Goal: Check status

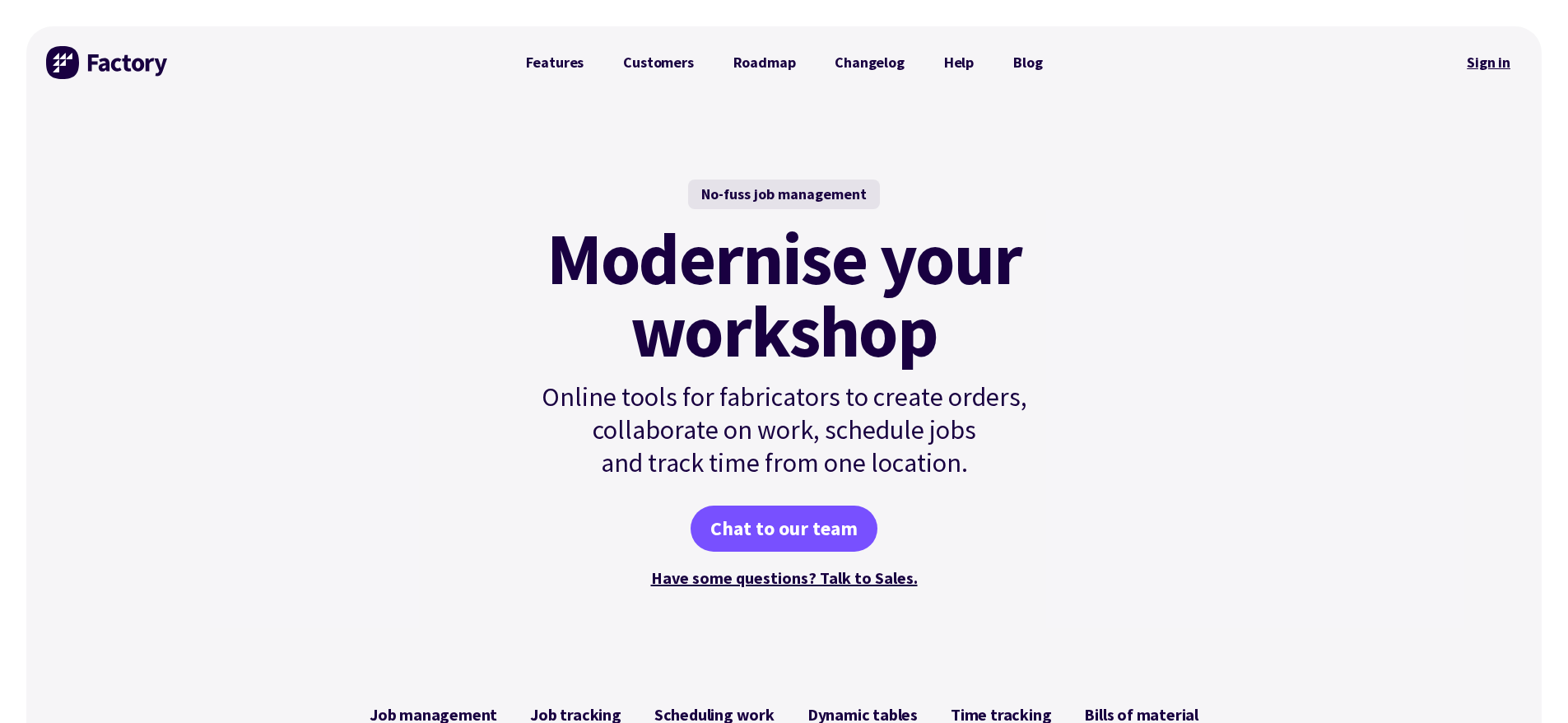
click at [1469, 57] on link "Sign in" at bounding box center [1489, 63] width 67 height 38
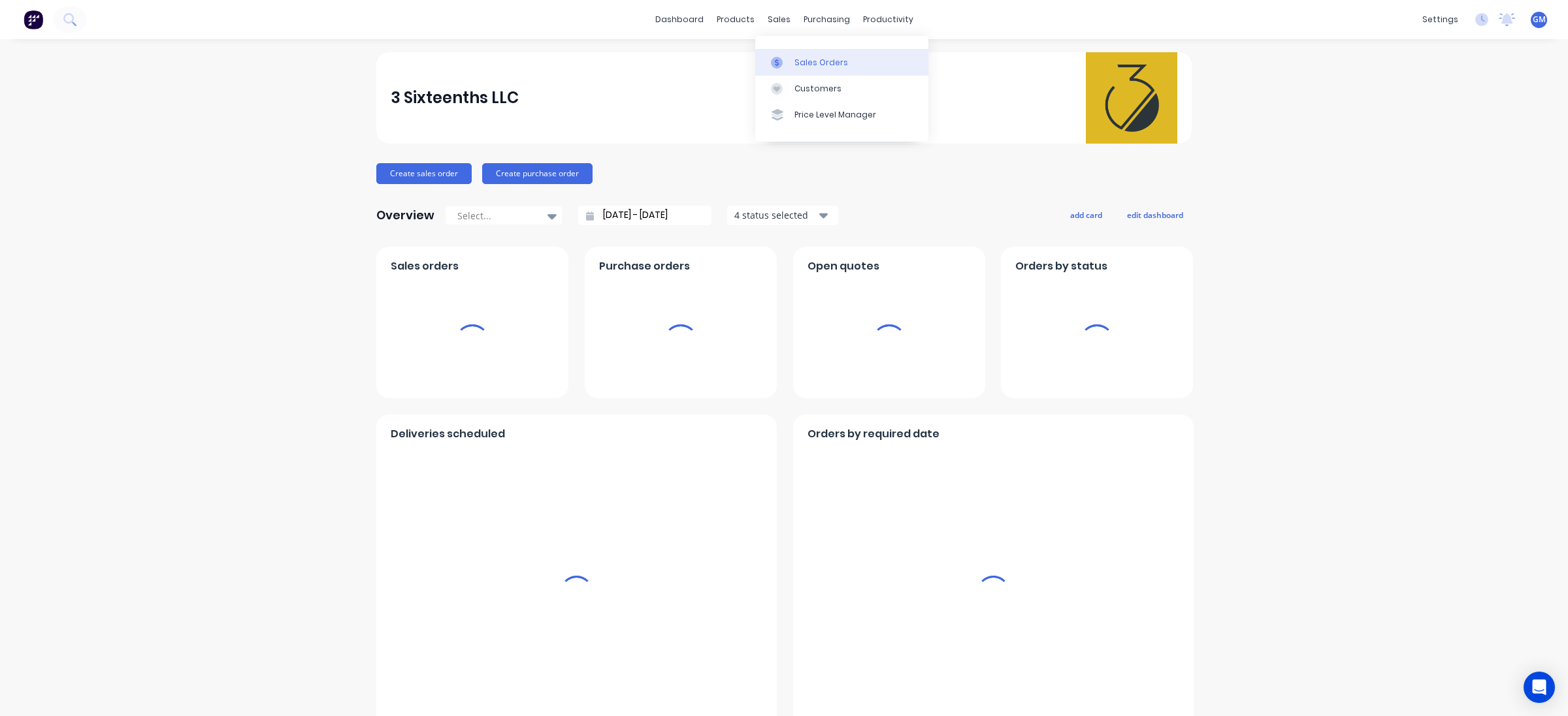
click at [807, 65] on div "Sales Orders" at bounding box center [821, 63] width 54 height 12
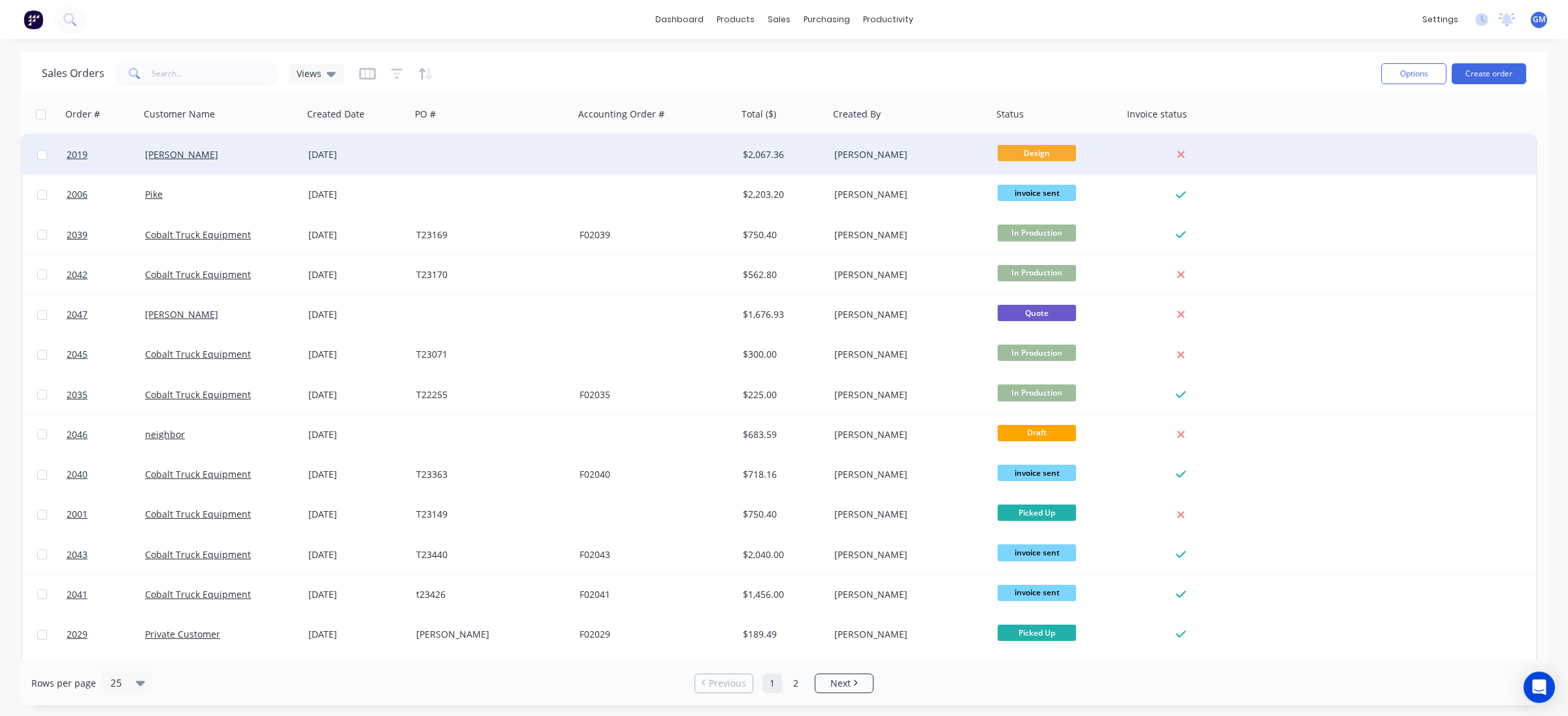
click at [263, 155] on div "Joseph Vero" at bounding box center [217, 154] width 145 height 13
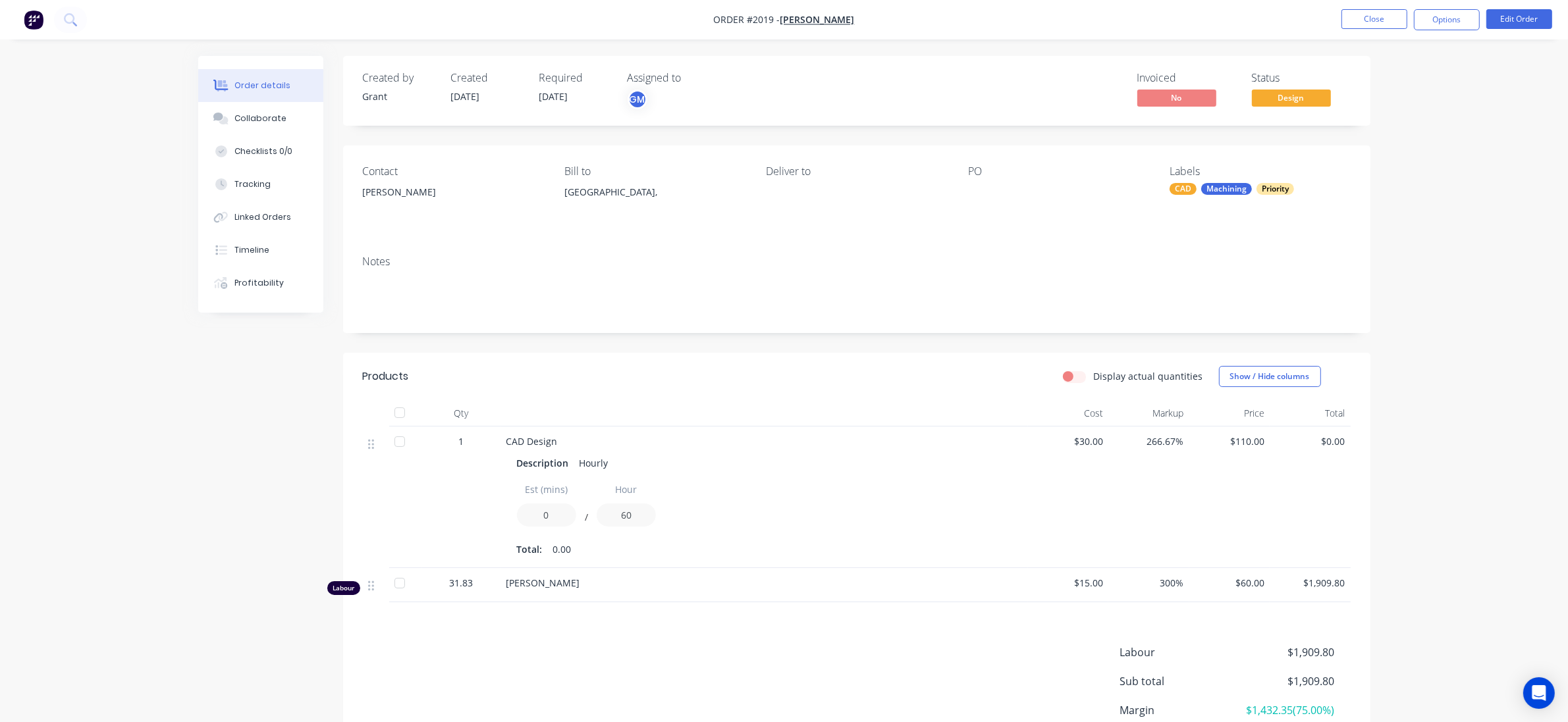
click at [205, 512] on div "Created by Grant Created 29/07/25 Required 21/07/25 Assigned to GM Invoiced No …" at bounding box center [784, 446] width 1172 height 781
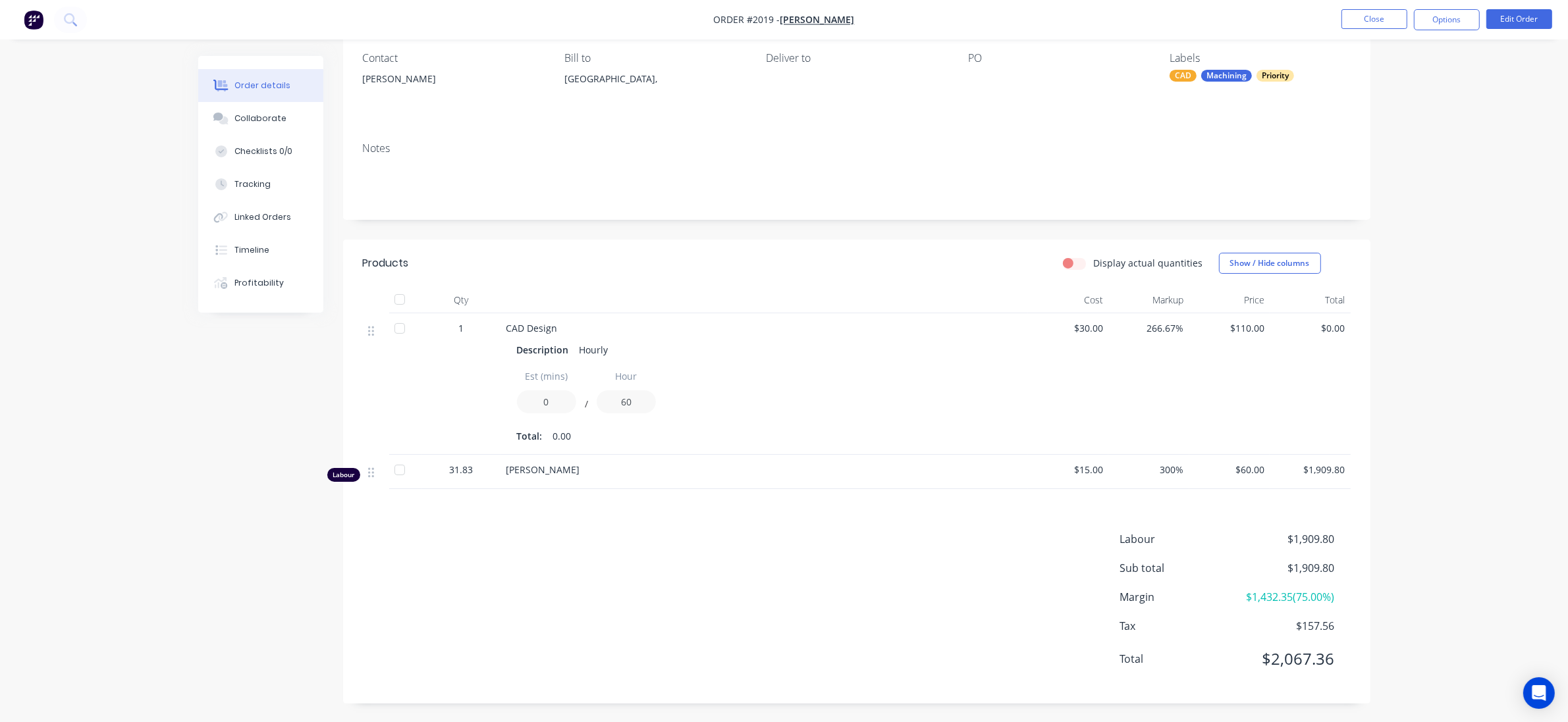
scroll to position [116, 0]
click at [134, 330] on div "Order details Collaborate Checklists 0/0 Tracking Linked Orders Timeline Profit…" at bounding box center [784, 304] width 1568 height 837
